Goal: Entertainment & Leisure: Consume media (video, audio)

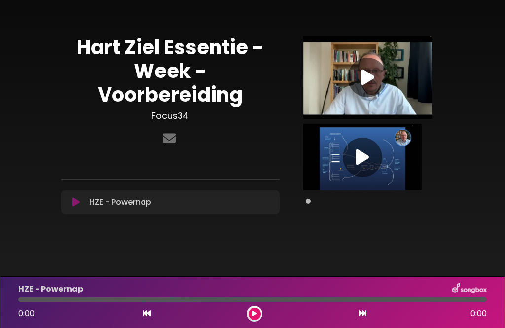
click at [369, 86] on icon at bounding box center [367, 77] width 13 height 18
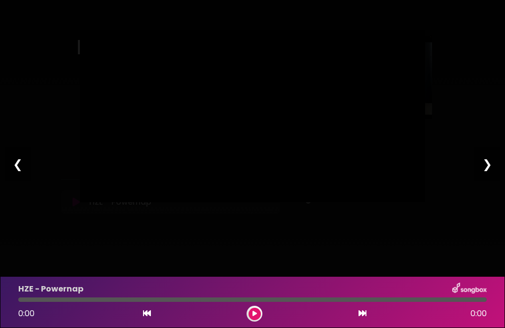
type input "****"
click at [459, 221] on div "Pause Play % buffered 00:00 00:03 46:36 Exit fullscreen Enter fullscreen Play ❮…" at bounding box center [252, 164] width 505 height 328
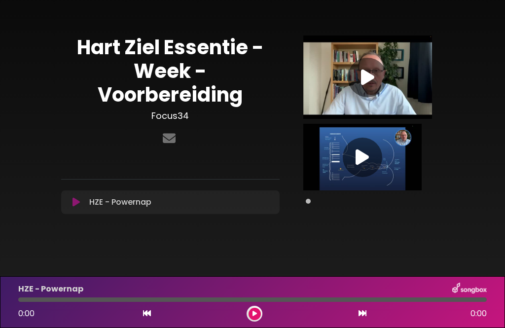
click at [374, 82] on icon at bounding box center [367, 77] width 13 height 18
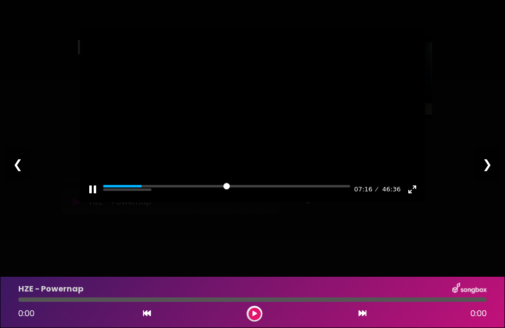
click at [94, 197] on button "Pause Play" at bounding box center [93, 189] width 16 height 16
click at [256, 128] on button "Play" at bounding box center [252, 116] width 24 height 24
click at [97, 197] on button "Pause Play" at bounding box center [93, 189] width 16 height 16
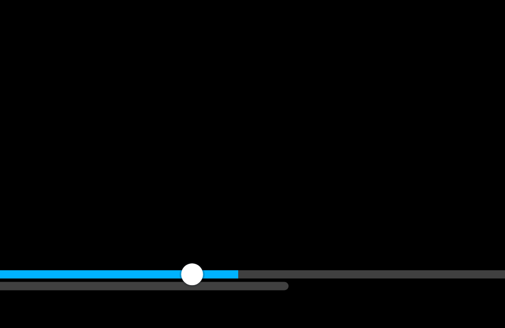
click at [80, 67] on div at bounding box center [252, 116] width 345 height 172
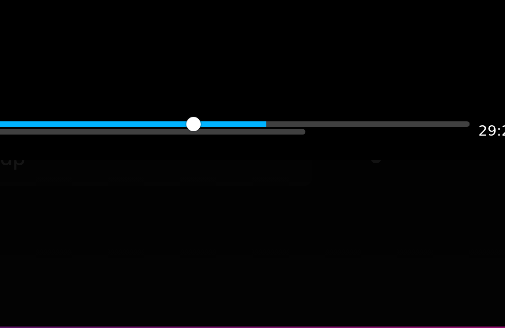
click at [80, 76] on div at bounding box center [252, 116] width 345 height 172
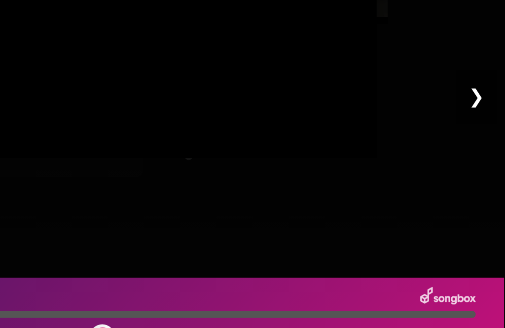
scroll to position [32, 0]
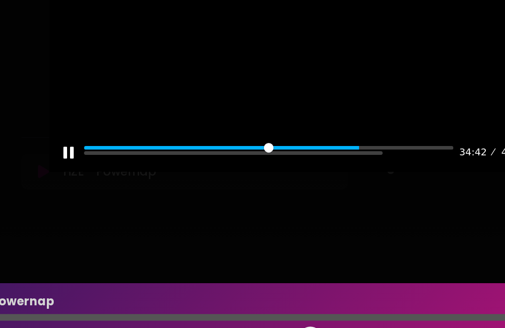
click at [85, 181] on button "Pause Play" at bounding box center [93, 189] width 16 height 16
type input "*****"
click at [85, 181] on button "Pause Play" at bounding box center [93, 189] width 16 height 16
